Goal: Book appointment/travel/reservation

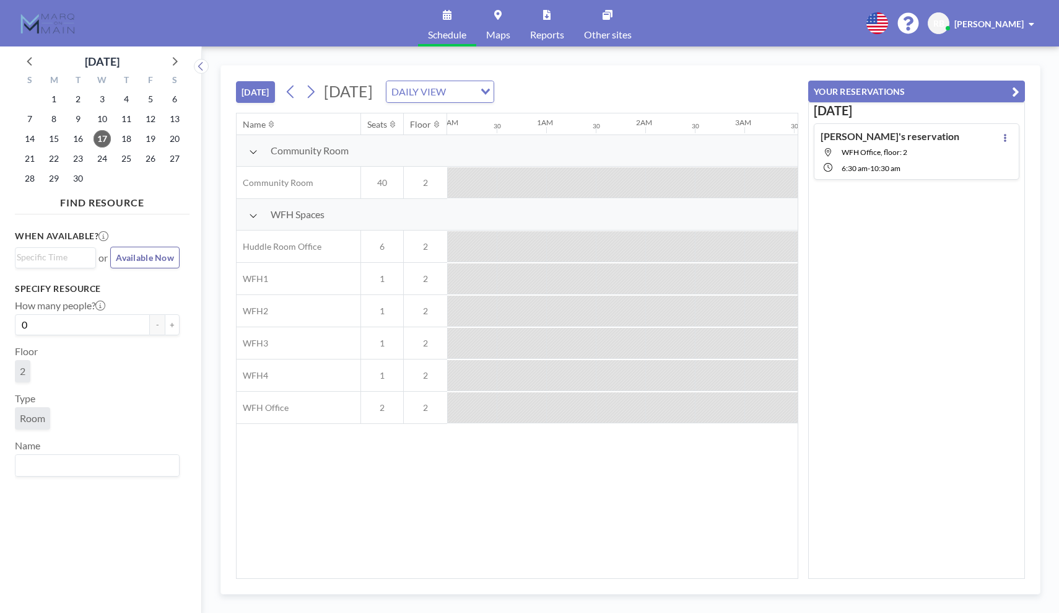
scroll to position [0, 644]
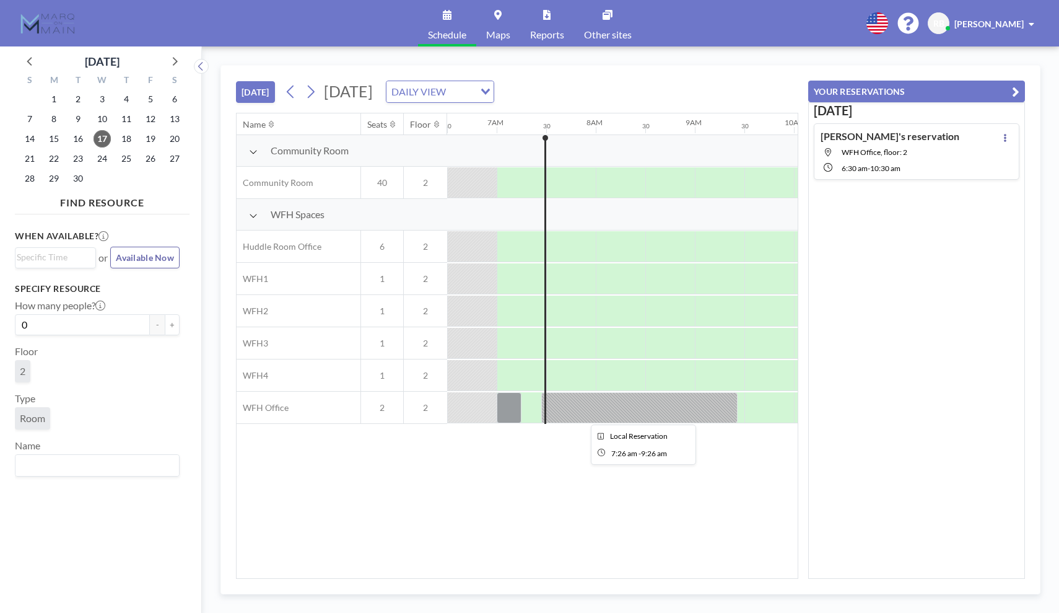
click at [596, 406] on div at bounding box center [639, 407] width 197 height 31
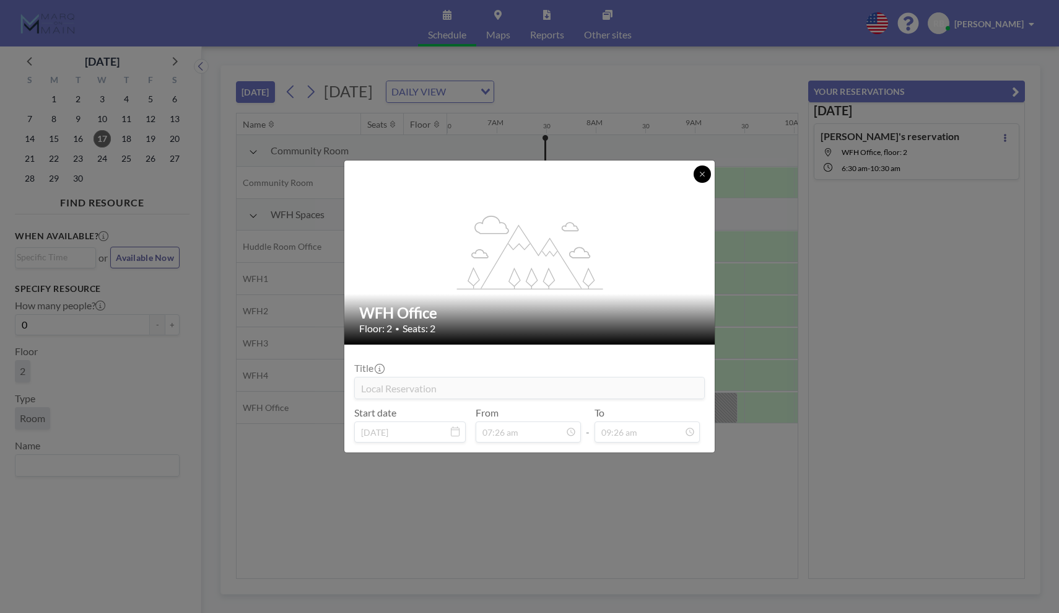
click at [703, 182] on button at bounding box center [702, 173] width 17 height 17
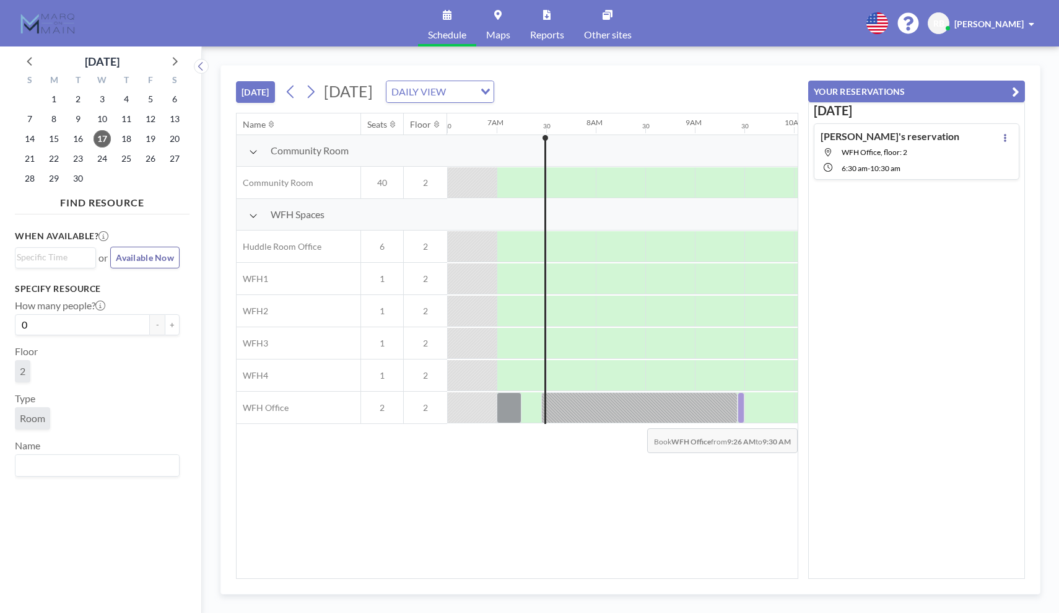
click at [742, 419] on div at bounding box center [741, 407] width 7 height 31
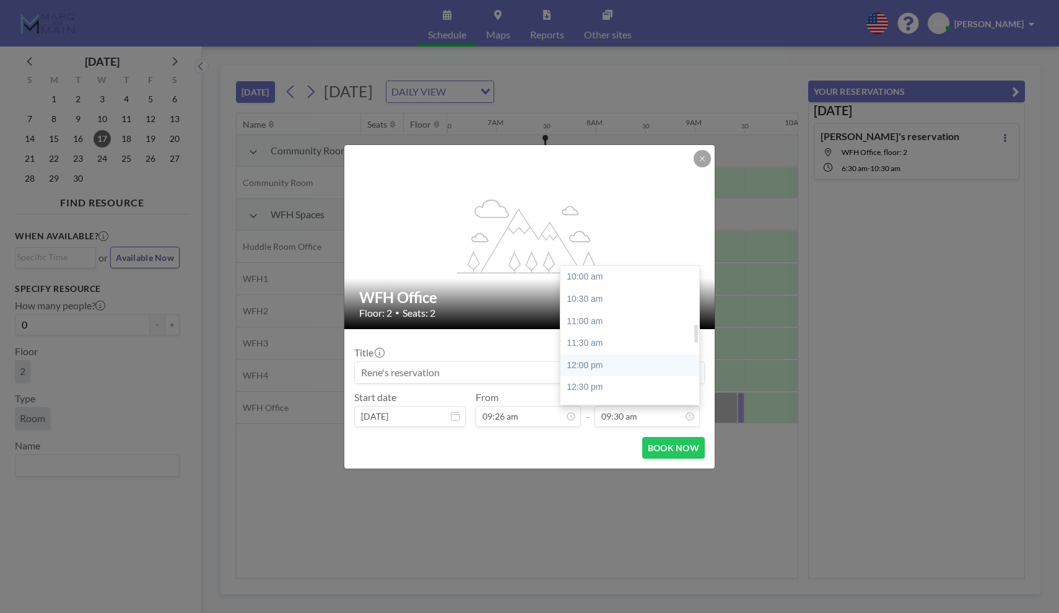
scroll to position [442, 0]
click at [616, 379] on div "12:30 pm" at bounding box center [630, 386] width 139 height 22
type input "12:30 pm"
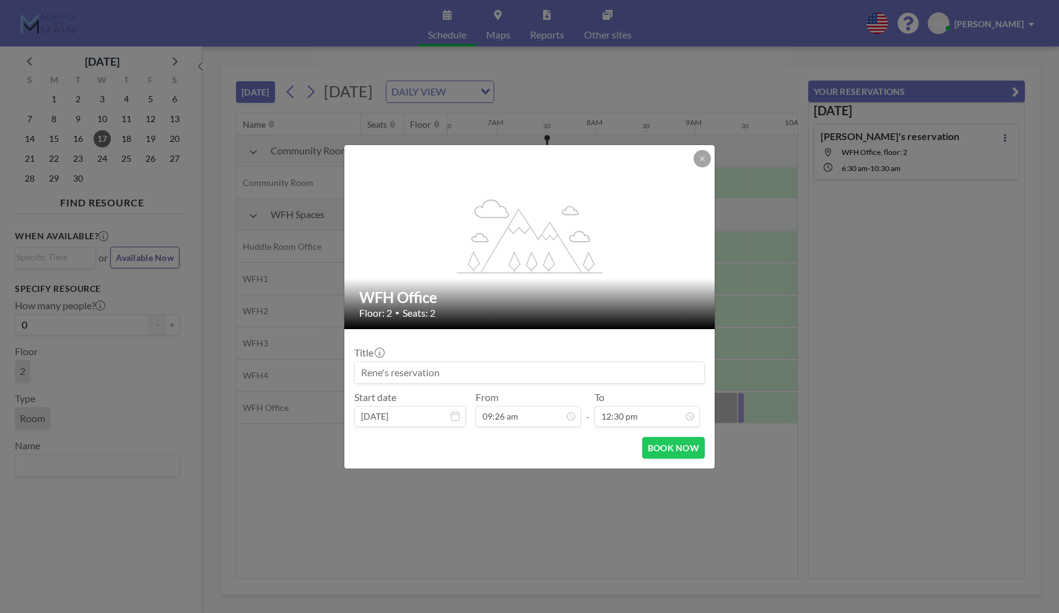
scroll to position [542, 0]
click at [685, 448] on button "BOOK NOW" at bounding box center [673, 448] width 63 height 22
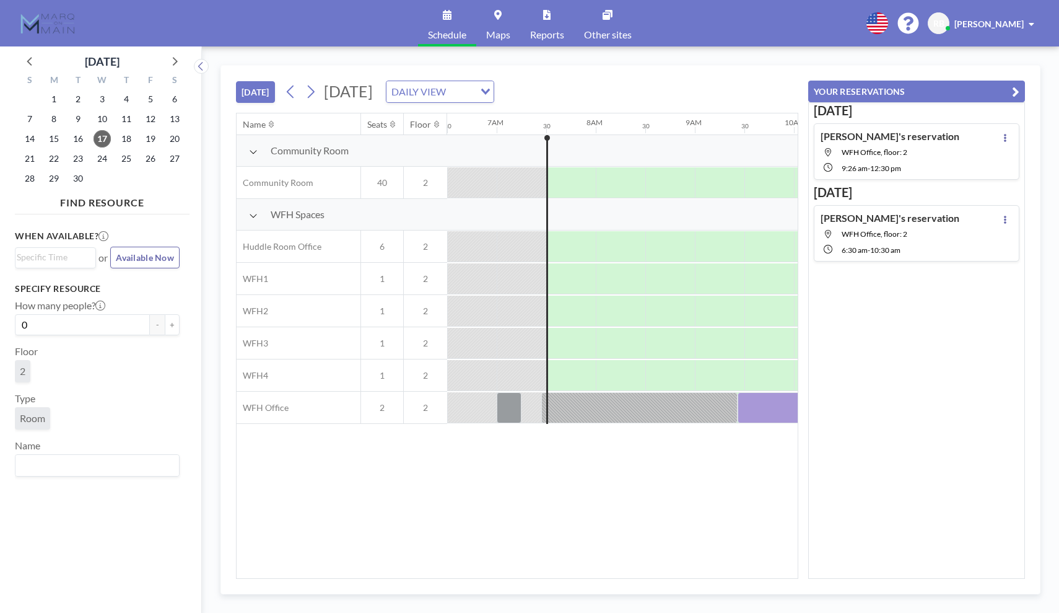
click at [924, 224] on div "[PERSON_NAME]'s reservation WFH Office, floor: 2 6:30 AM - 10:30 AM" at bounding box center [917, 233] width 206 height 56
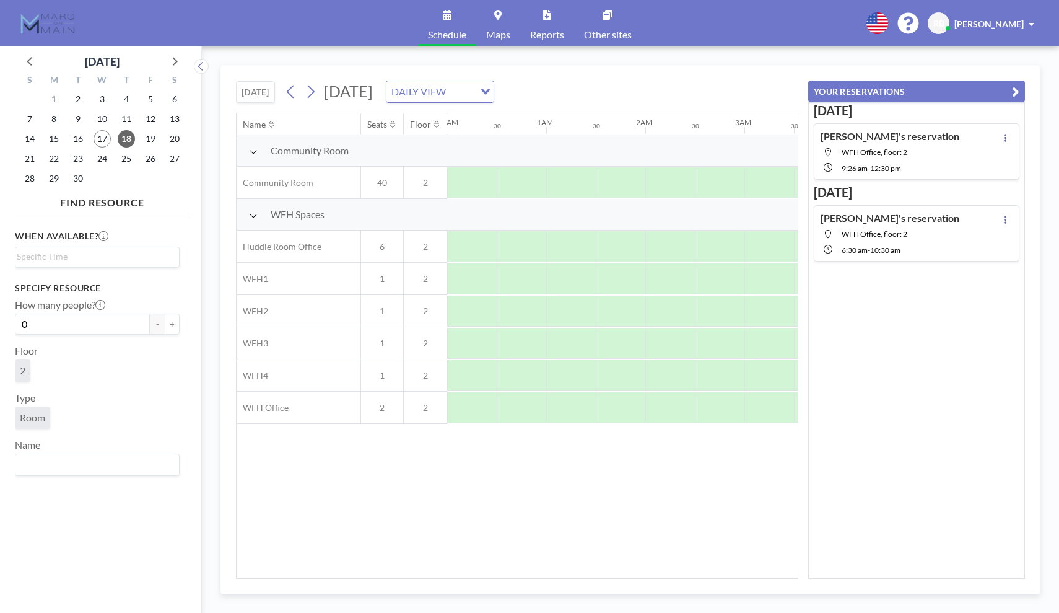
scroll to position [0, 595]
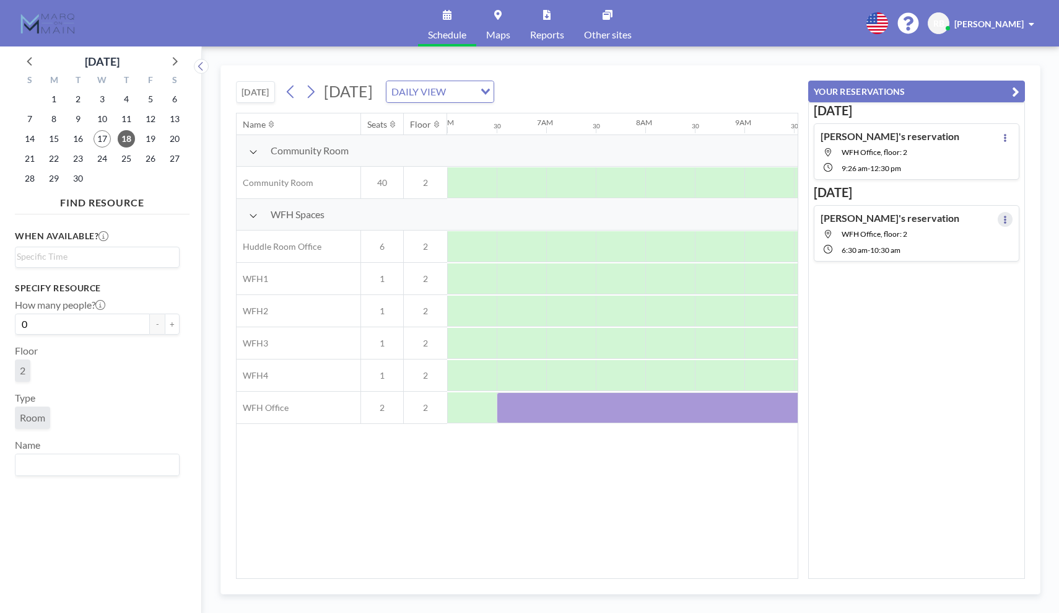
click at [1003, 219] on icon at bounding box center [1005, 220] width 5 height 8
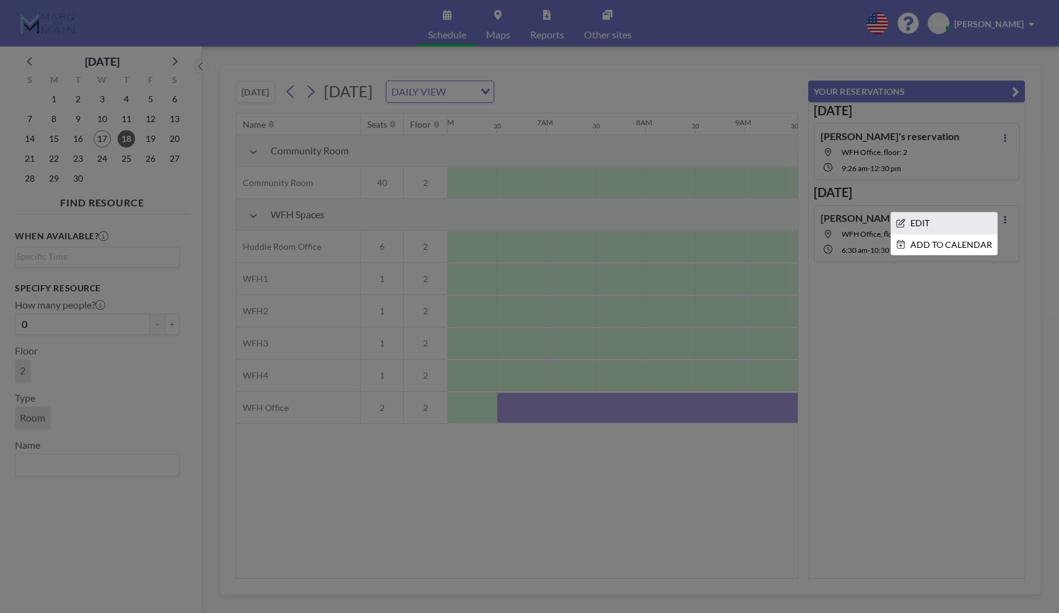
click at [940, 224] on li "EDIT" at bounding box center [945, 222] width 106 height 21
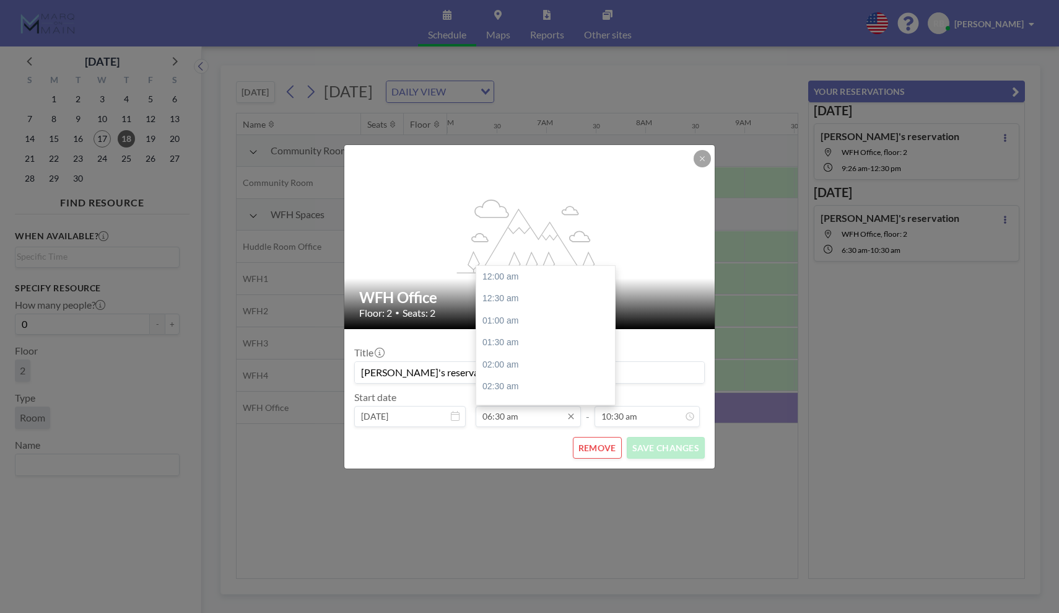
scroll to position [282, 0]
click at [543, 421] on input "06:30 am" at bounding box center [528, 416] width 105 height 21
click at [540, 322] on div "07:30 am" at bounding box center [545, 325] width 139 height 22
type input "07:30 am"
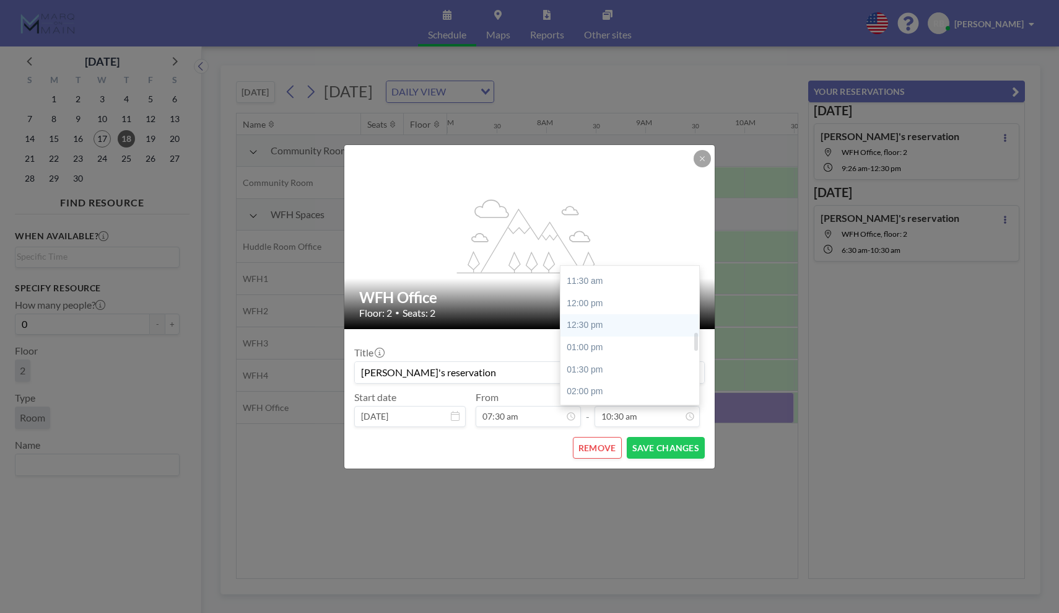
scroll to position [504, 0]
click at [626, 291] on div "12:00 pm" at bounding box center [630, 302] width 139 height 22
type input "12:00 pm"
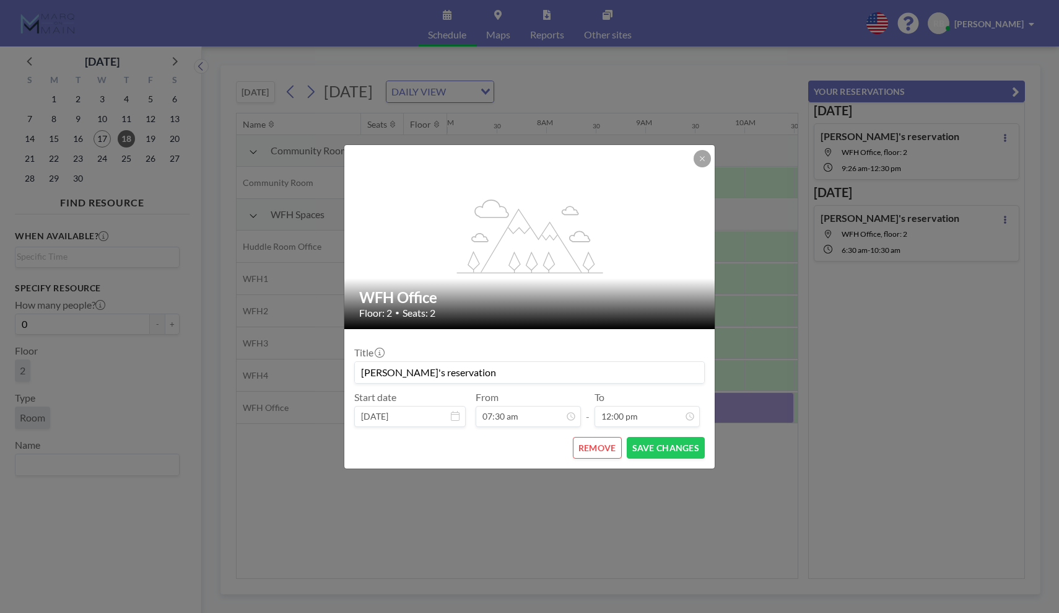
scroll to position [520, 0]
click at [670, 447] on button "SAVE CHANGES" at bounding box center [666, 448] width 78 height 22
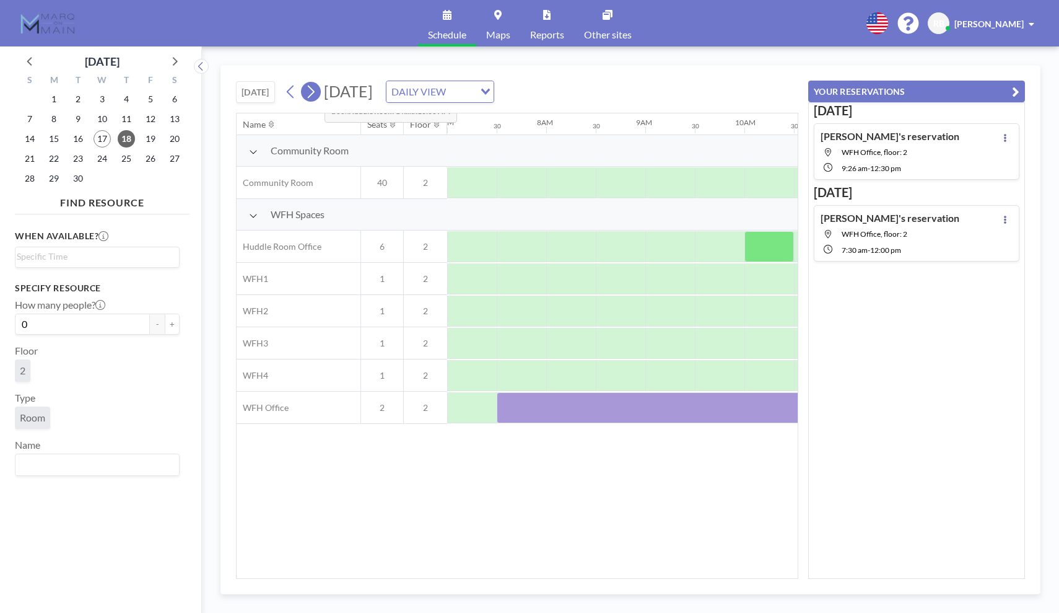
click at [315, 89] on icon at bounding box center [311, 91] width 12 height 19
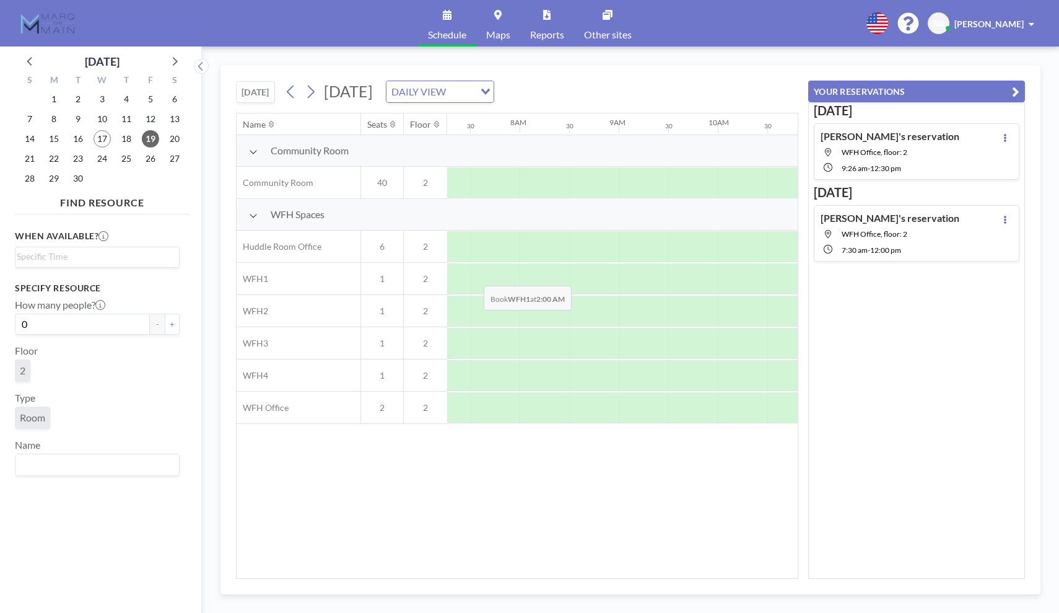
scroll to position [0, 743]
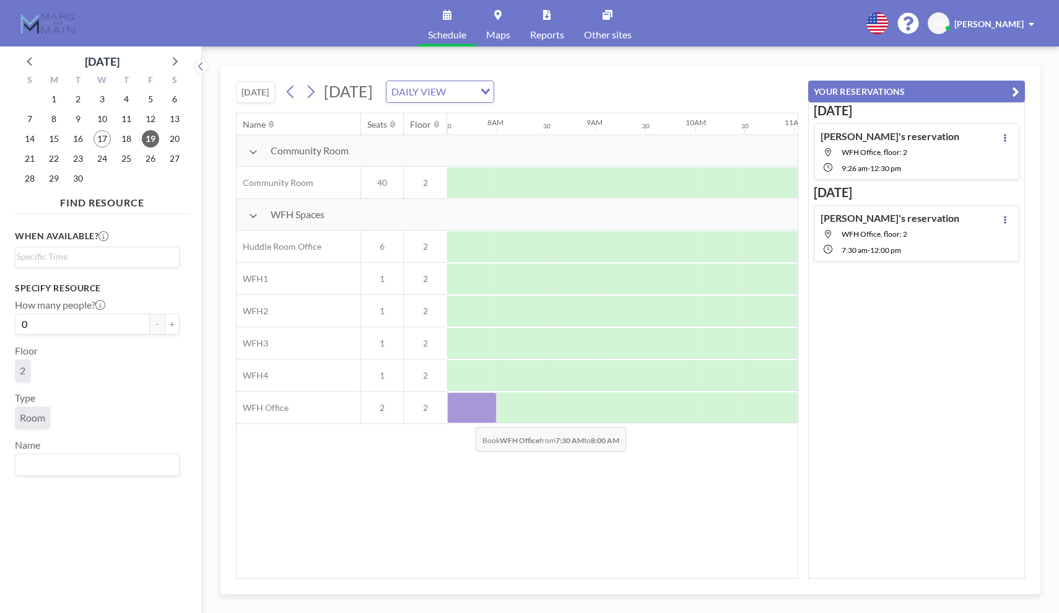
click at [466, 418] on div at bounding box center [472, 407] width 50 height 31
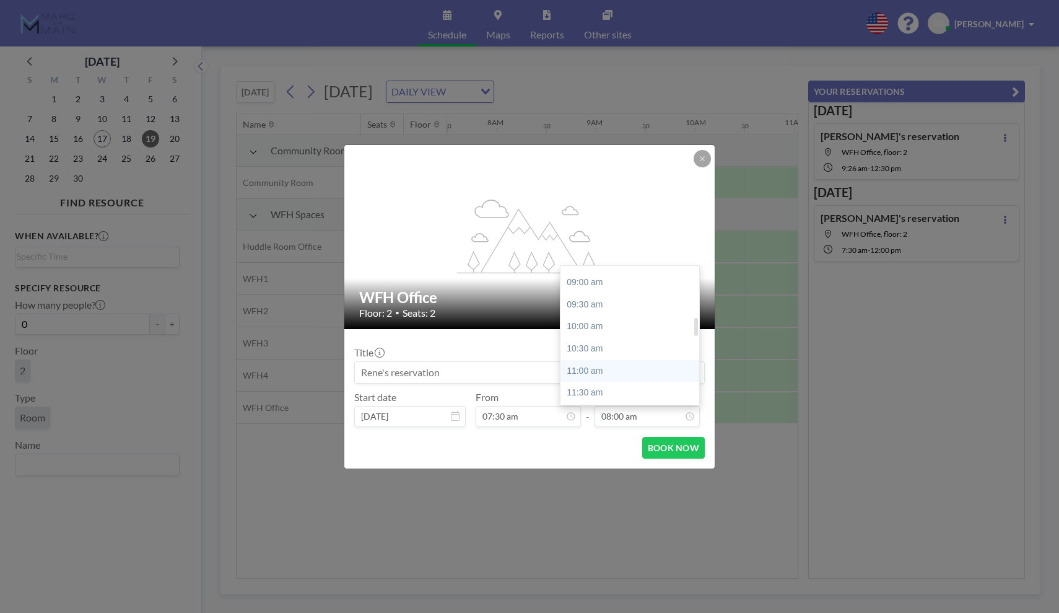
scroll to position [390, 0]
click at [631, 387] on div "11:30 am" at bounding box center [630, 393] width 139 height 22
type input "11:30 am"
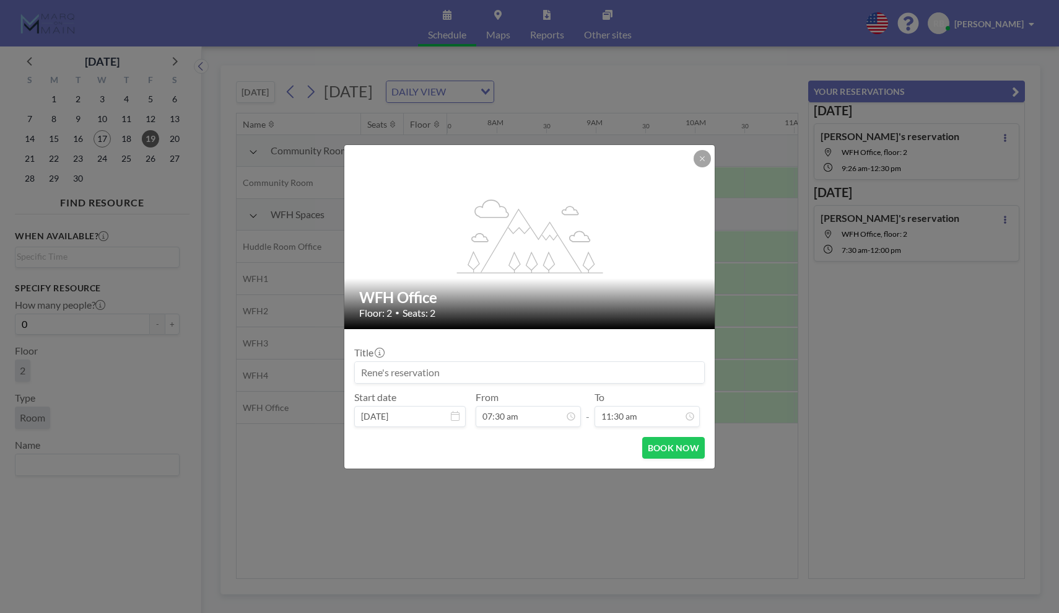
scroll to position [499, 0]
click at [669, 456] on button "BOOK NOW" at bounding box center [673, 448] width 63 height 22
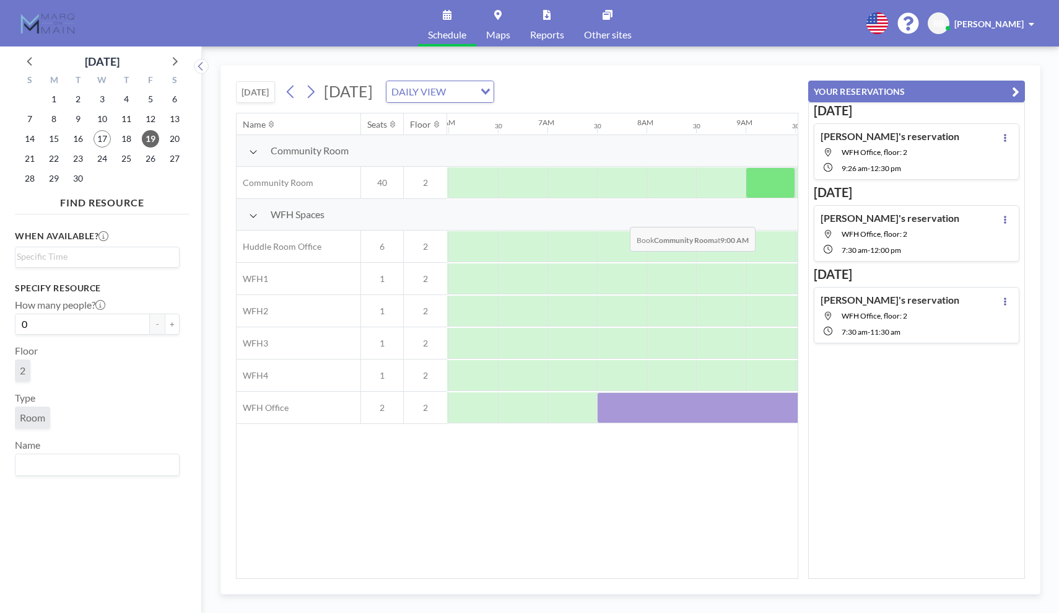
scroll to position [0, 591]
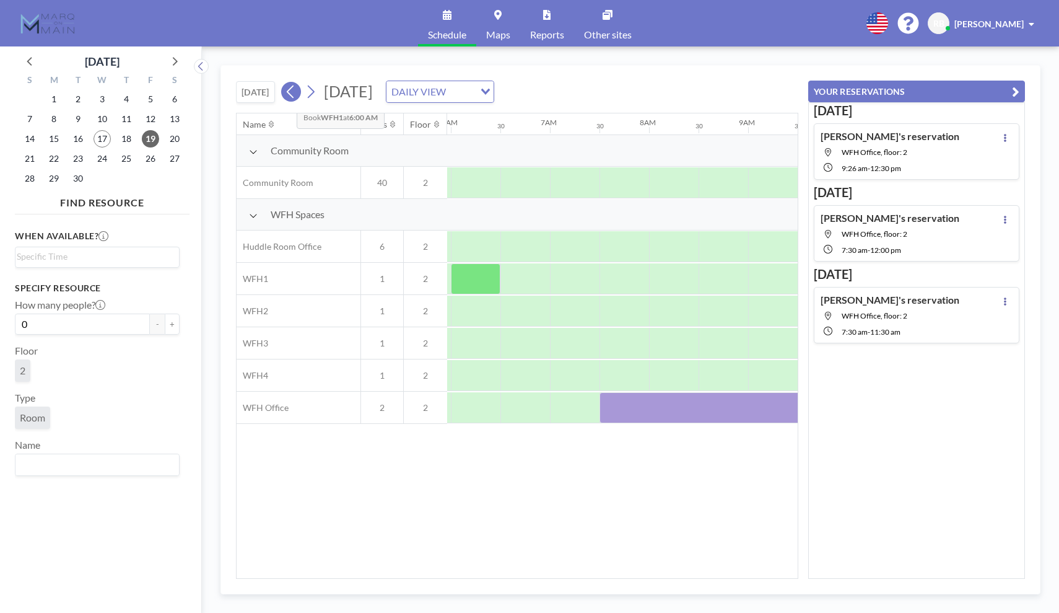
click at [287, 95] on icon at bounding box center [291, 91] width 12 height 19
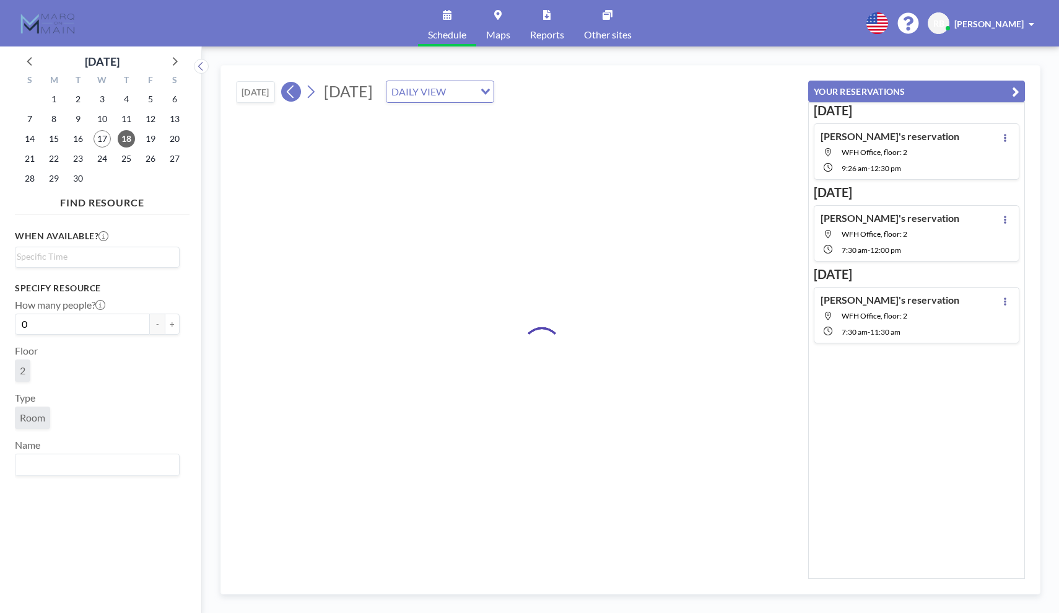
click at [287, 94] on icon at bounding box center [291, 91] width 12 height 19
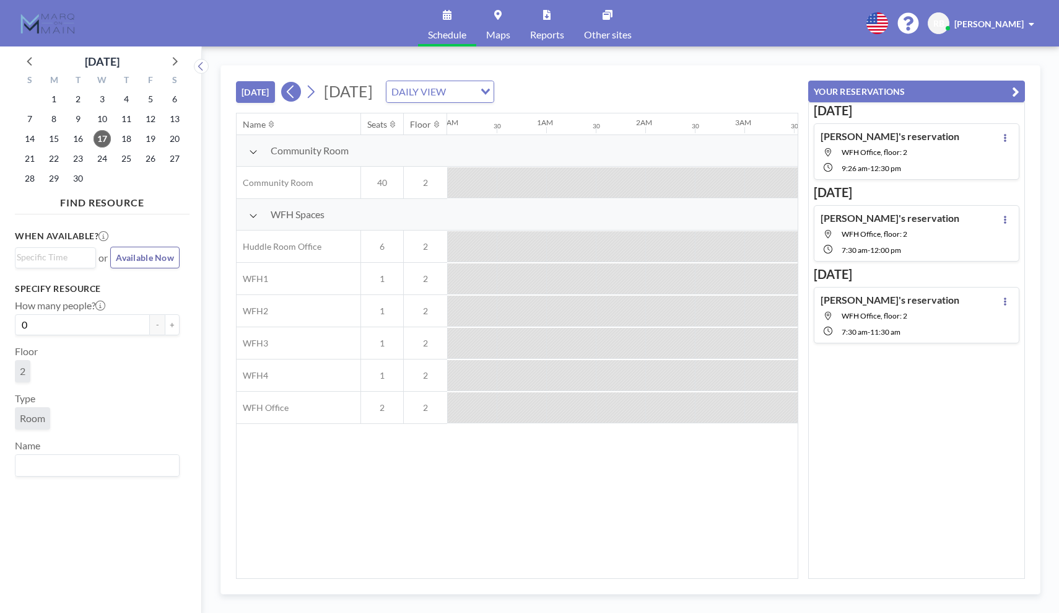
scroll to position [0, 743]
